Goal: Task Accomplishment & Management: Use online tool/utility

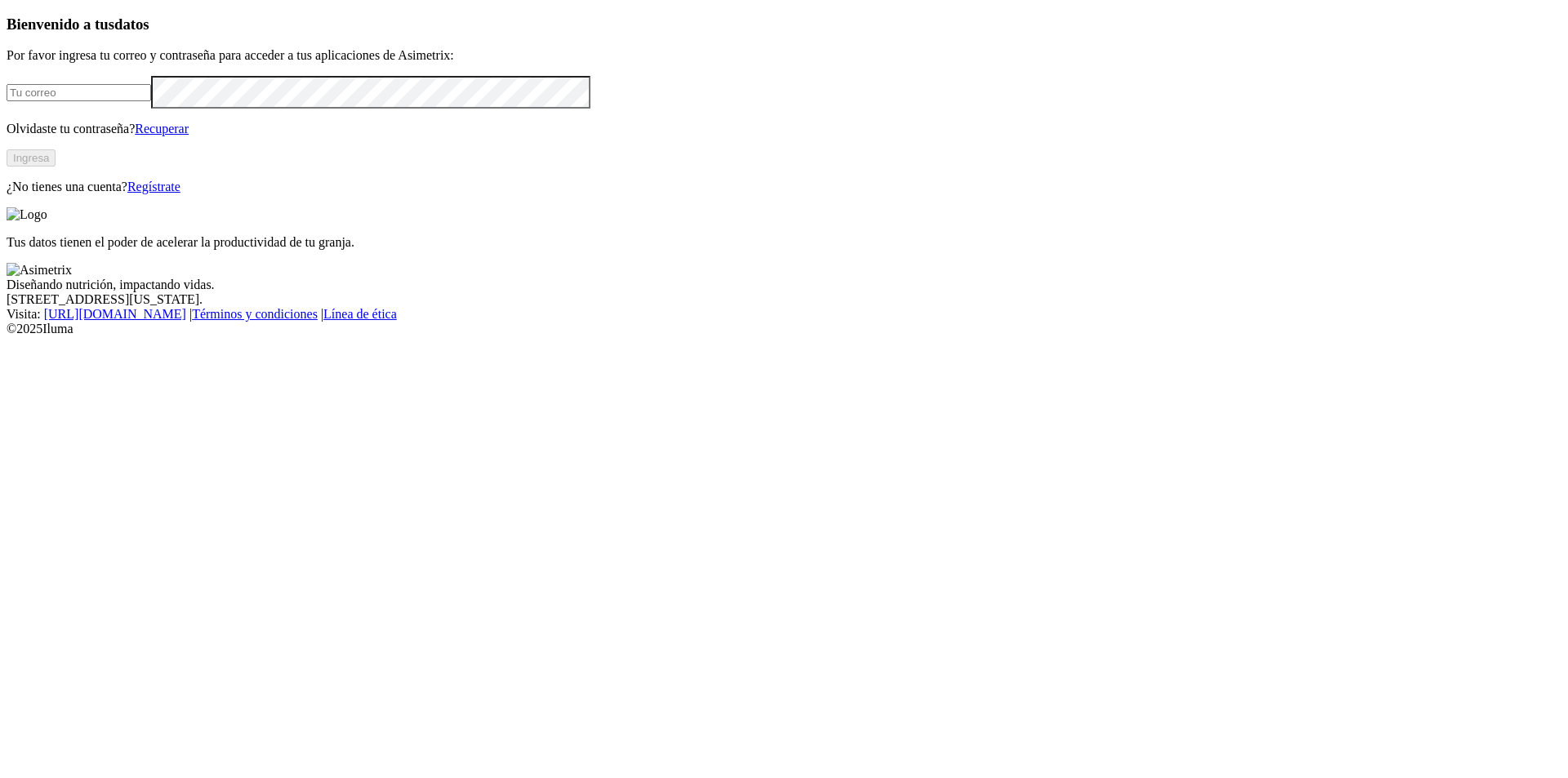
type input "[PERSON_NAME][EMAIL_ADDRESS][PERSON_NAME][DOMAIN_NAME]"
click at [55, 167] on button "Ingresa" at bounding box center [31, 158] width 49 height 17
